Goal: Find specific page/section: Find specific page/section

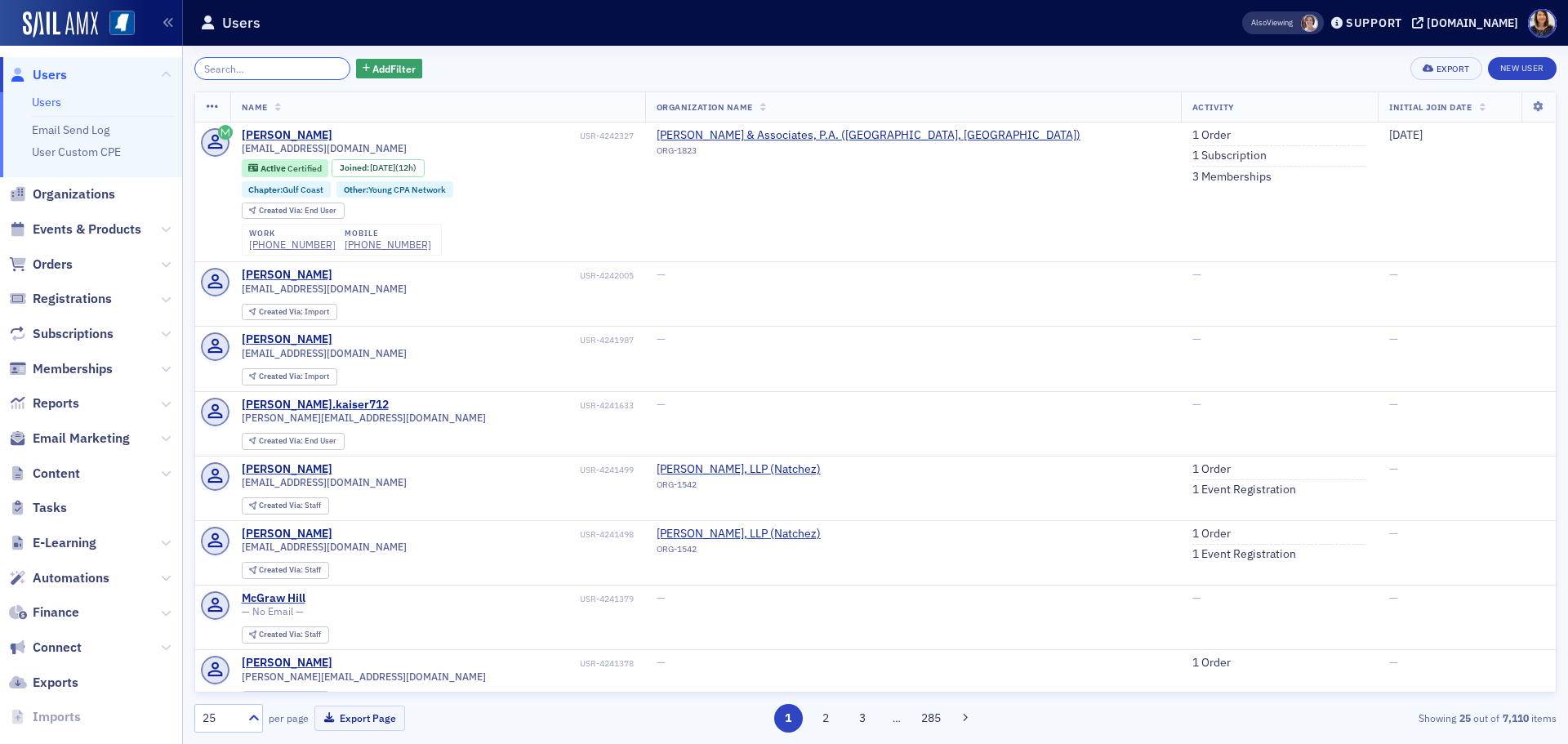
click at [242, 66] on input "search" at bounding box center [272, 68] width 156 height 23
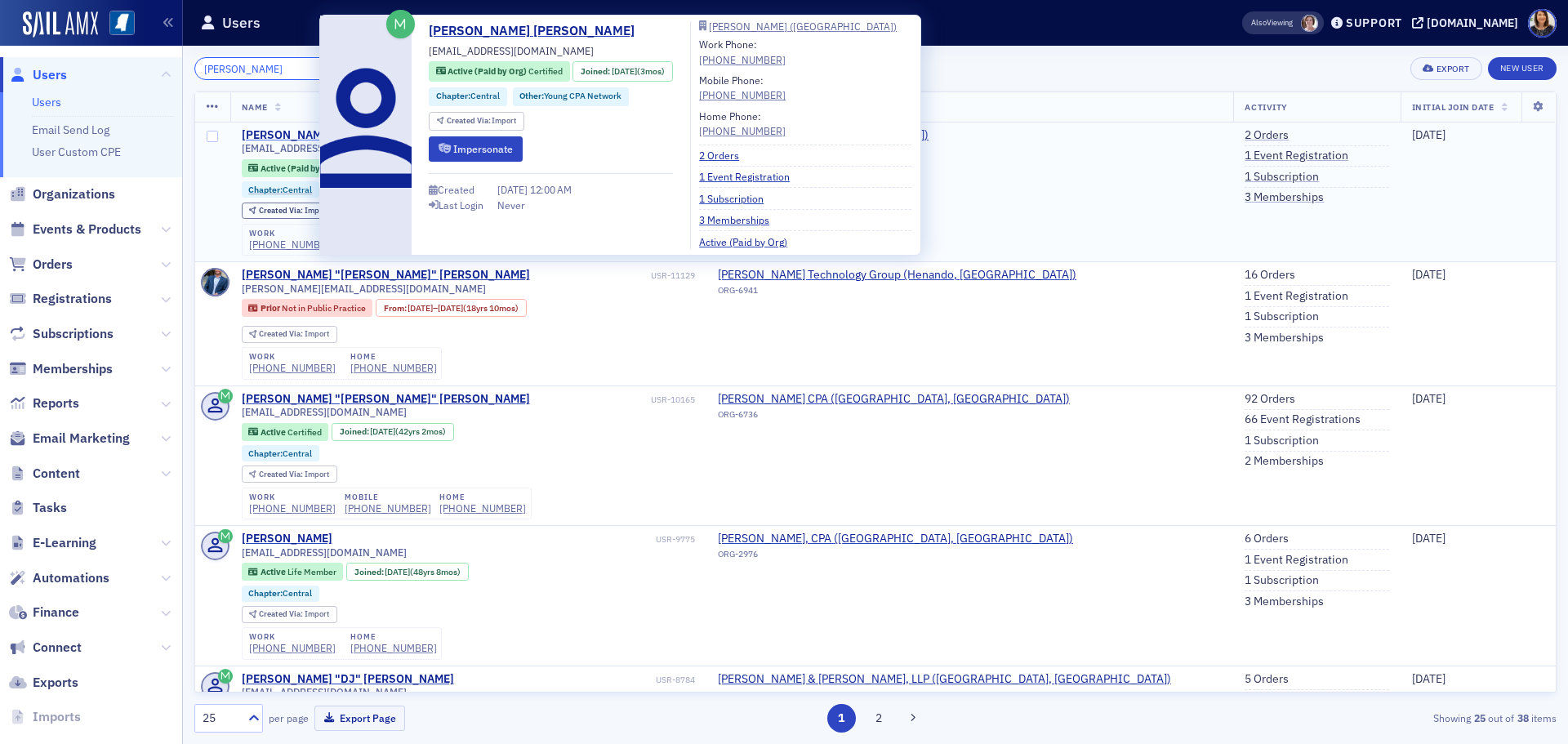
type input "[PERSON_NAME]"
click at [295, 138] on div "[PERSON_NAME] [PERSON_NAME]" at bounding box center [333, 135] width 184 height 15
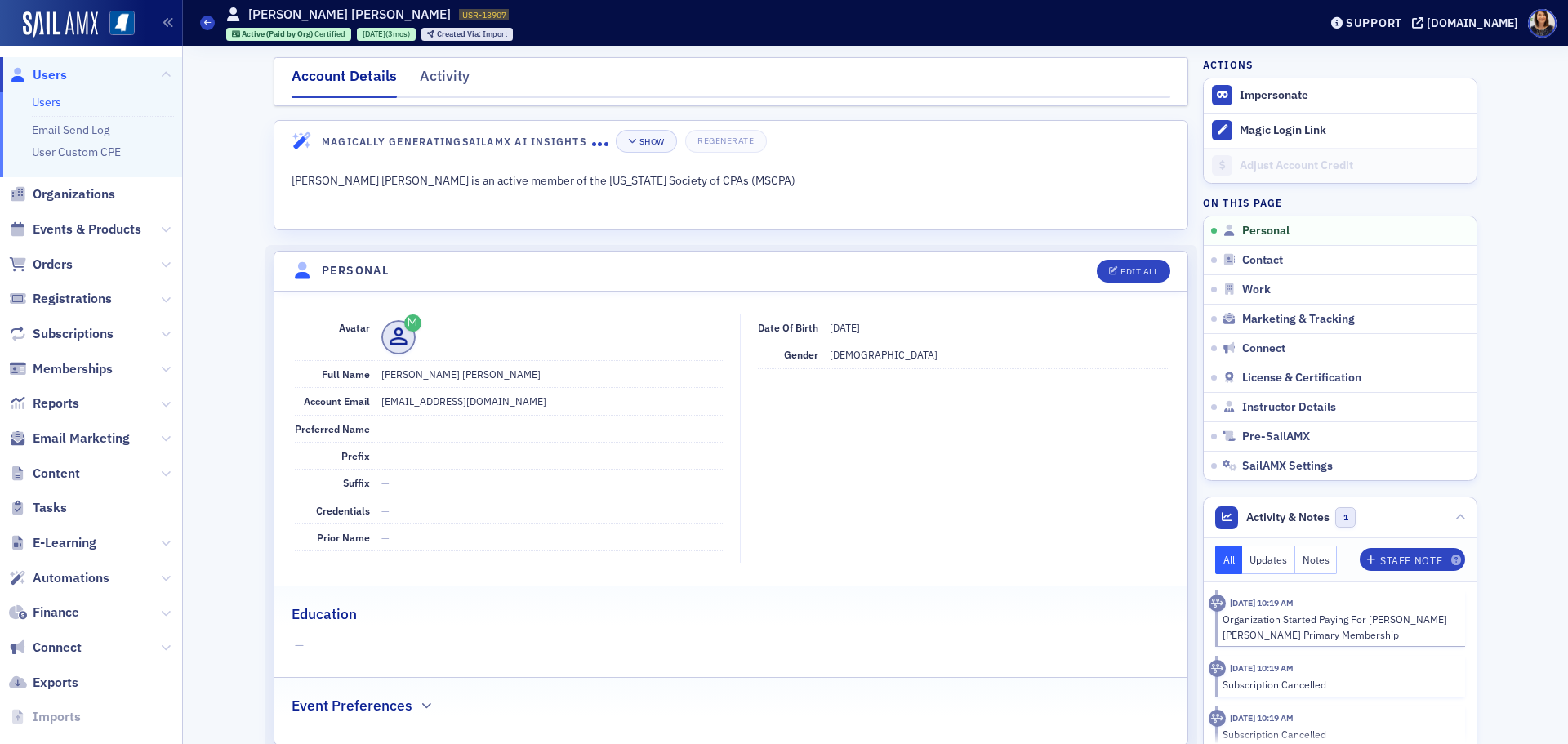
click at [42, 78] on span "Users" at bounding box center [49, 75] width 35 height 18
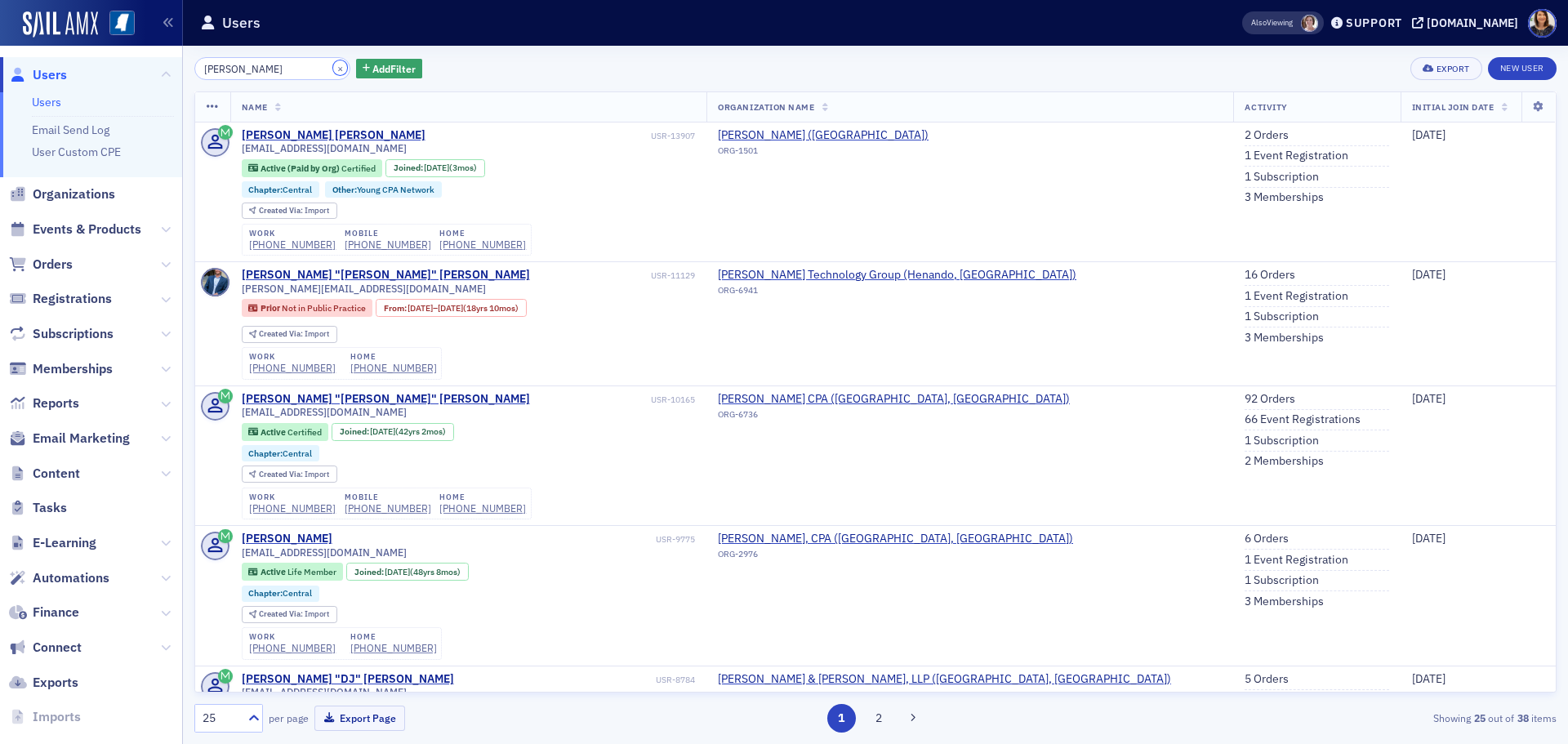
click at [333, 70] on button "×" at bounding box center [341, 68] width 15 height 15
